Goal: Obtain resource: Obtain resource

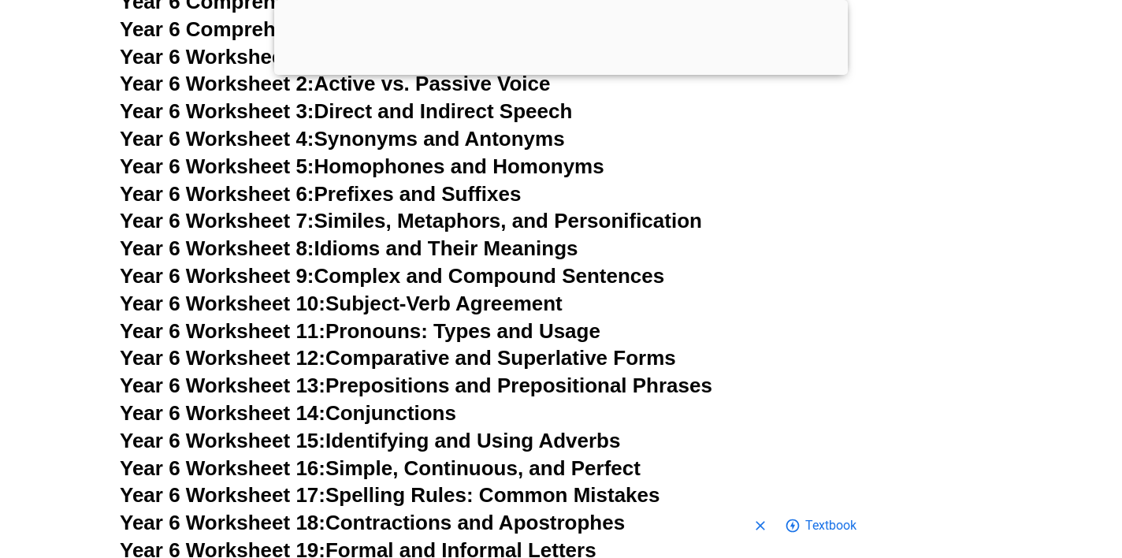
scroll to position [9359, 0]
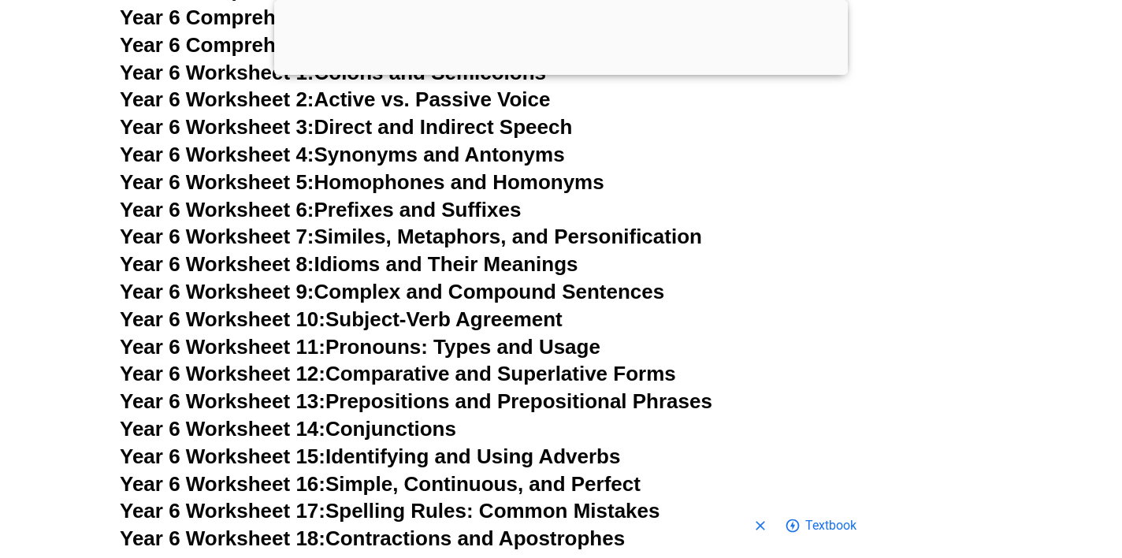
scroll to position [9342, 0]
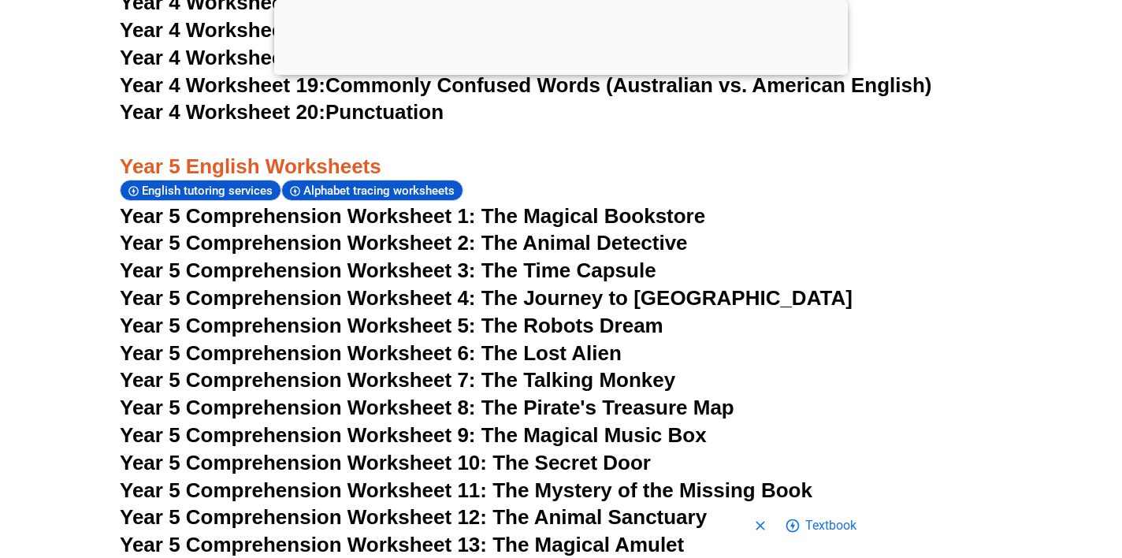
scroll to position [7563, 0]
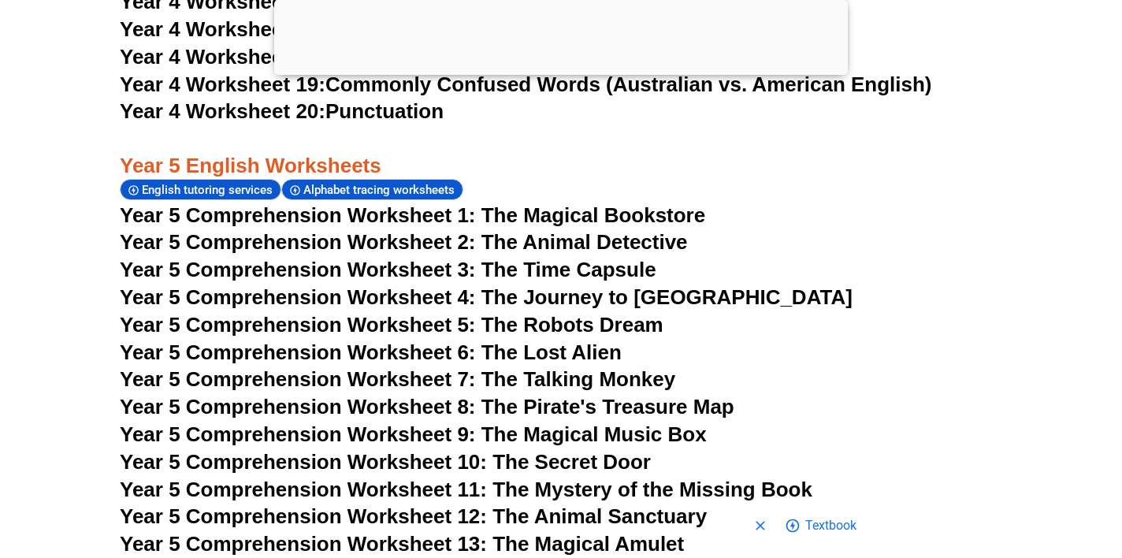
click at [452, 450] on span "Year 5 Comprehension Worksheet 10: The Secret Door" at bounding box center [385, 462] width 531 height 24
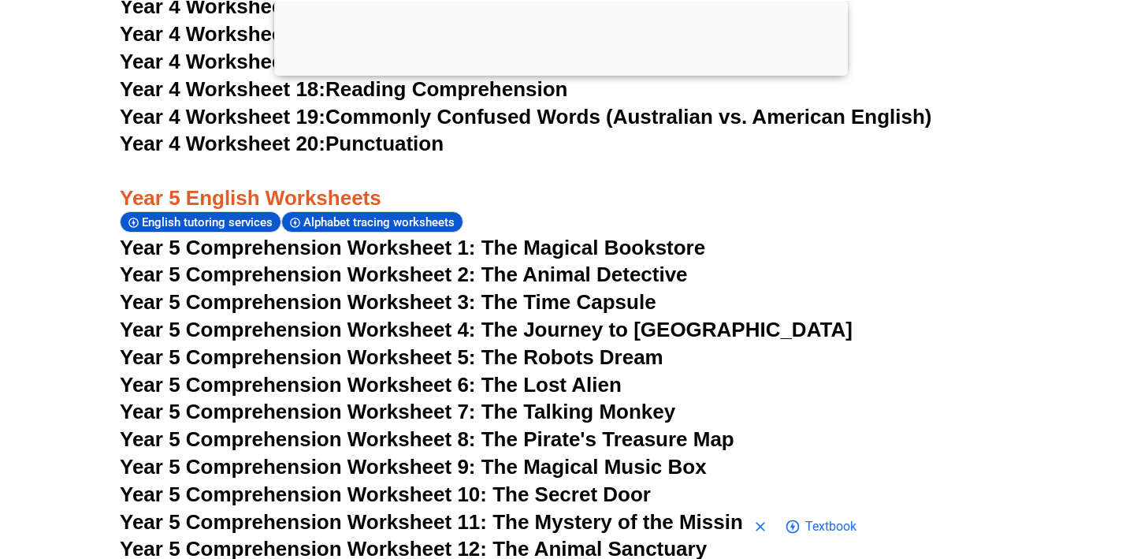
scroll to position [7529, 0]
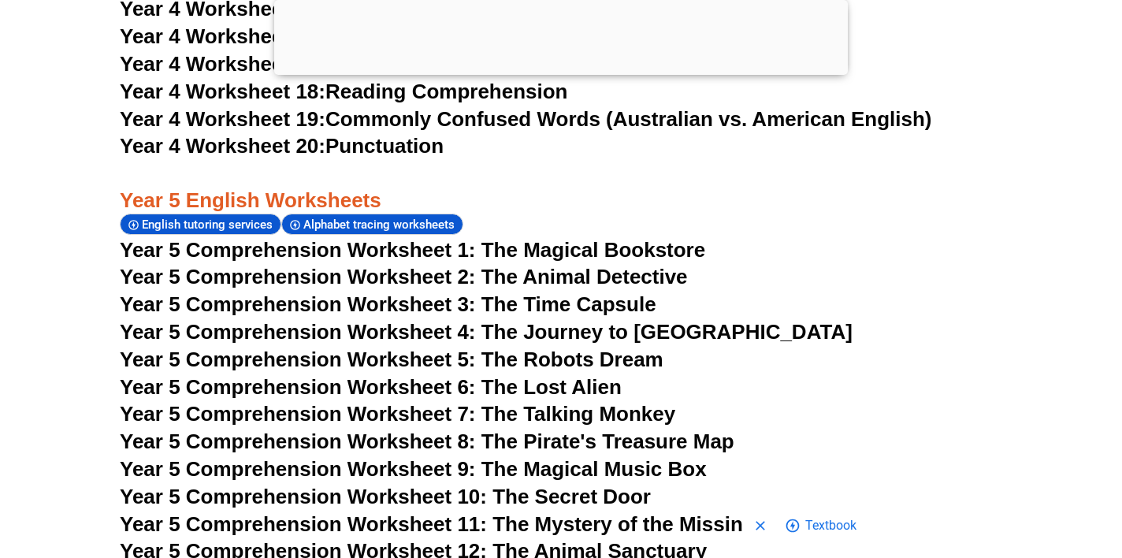
click at [463, 485] on span "Year 5 Comprehension Worksheet 10: The Secret Door" at bounding box center [385, 497] width 531 height 24
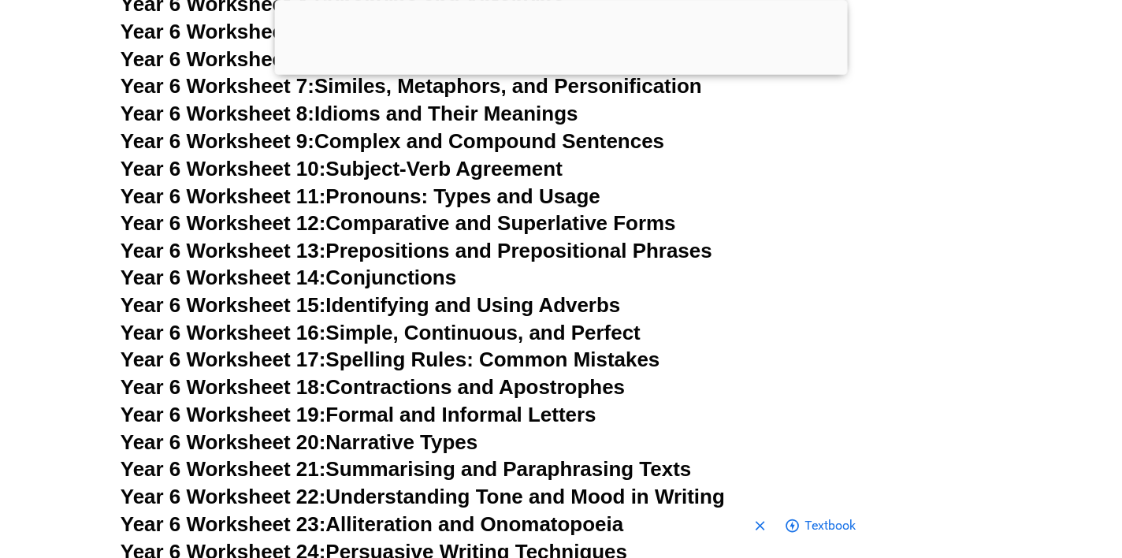
scroll to position [9494, 0]
click at [445, 458] on link "Year 6 Worksheet 21: Summarising and Paraphrasing Texts" at bounding box center [405, 470] width 571 height 24
